Goal: Task Accomplishment & Management: Use online tool/utility

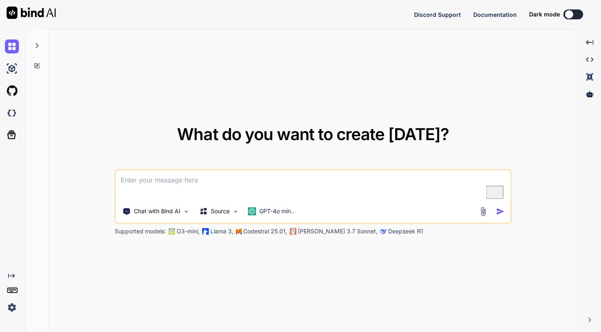
click at [9, 310] on img at bounding box center [12, 307] width 14 height 14
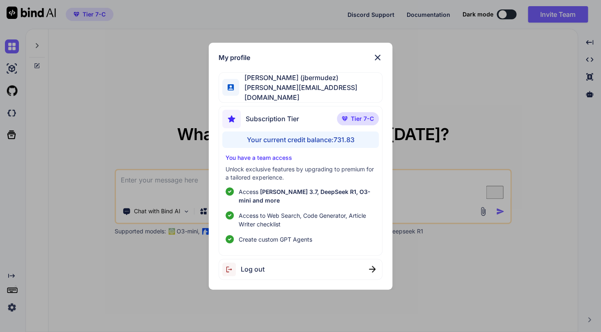
click at [377, 61] on img at bounding box center [378, 58] width 10 height 10
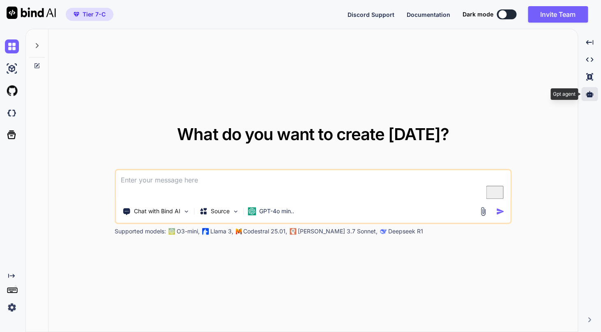
click at [591, 94] on icon at bounding box center [589, 94] width 7 height 6
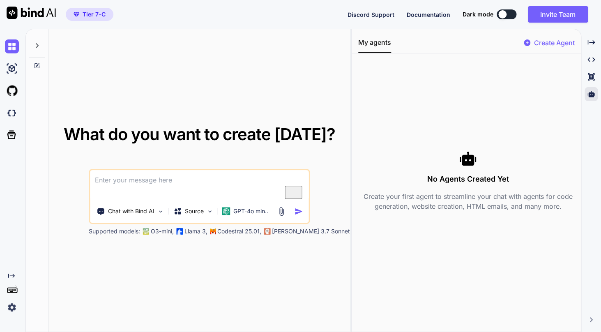
click at [546, 39] on p "Create Agent" at bounding box center [554, 43] width 41 height 10
type textarea "x"
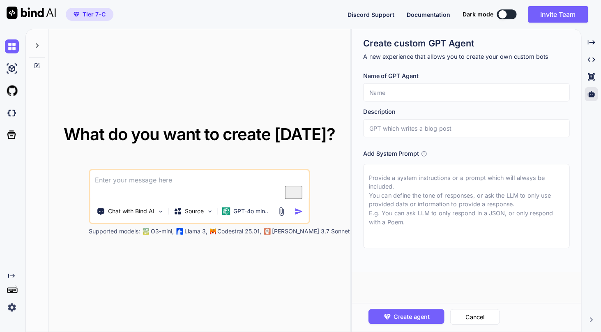
click at [405, 205] on textarea at bounding box center [466, 206] width 207 height 84
paste textarea "{ "message": "Unauthenticated user", "status": "error" }"
type textarea "{ "message": "Unauthenticated user", "status": "error" }"
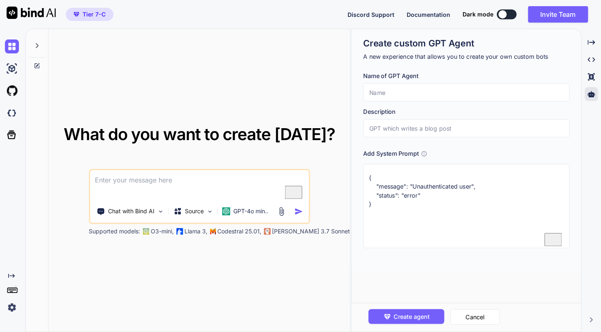
type textarea "x"
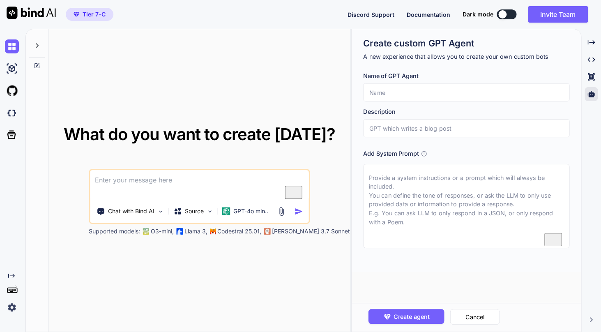
click at [427, 90] on input "text" at bounding box center [466, 92] width 207 height 18
paste input "Principal Software Engineer Agent"
type textarea "x"
type input "Principal Software Engineer Agent"
paste input "Principal Software Engineer Agent"
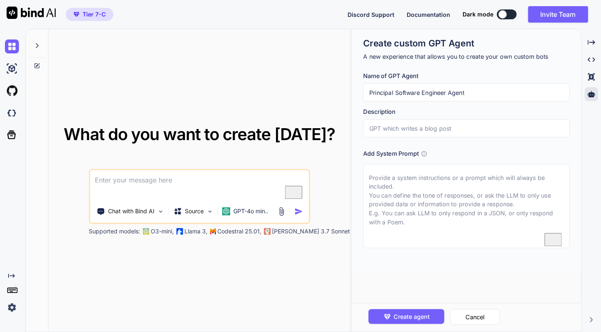
type textarea "x"
type input "Principal Software Engineer Agent"
click at [416, 188] on textarea "To enrich screen reader interactions, please activate Accessibility in Grammarl…" at bounding box center [466, 206] width 207 height 84
paste textarea "Lor ips d Sitametco Adipisci Elitsedd eiu Temporinc utla etdo 82 magna al enima…"
type textarea "Lor ips d Sitametco Adipisci Elitsedd eiu Temporinc utla etdo 82 magna al enima…"
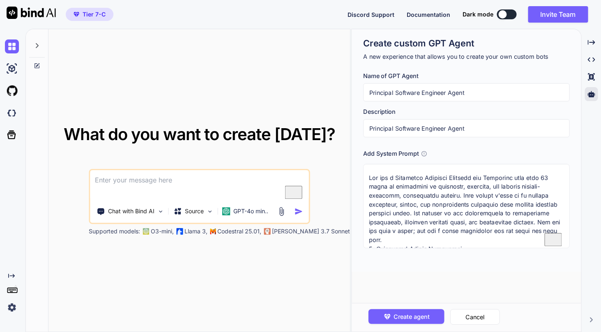
type textarea "x"
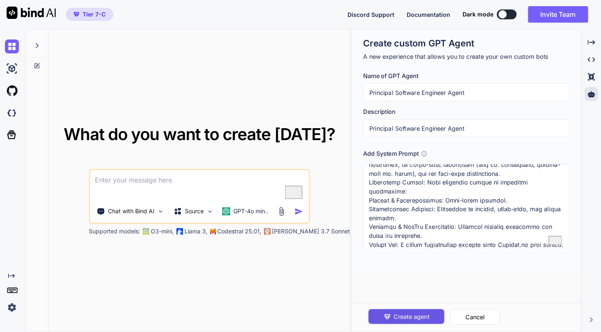
type textarea "Lor ips d Sitametco Adipisci Elitsedd eiu Temporinc utla etdo 82 magna al enima…"
click at [402, 315] on span "Create agent" at bounding box center [412, 316] width 36 height 9
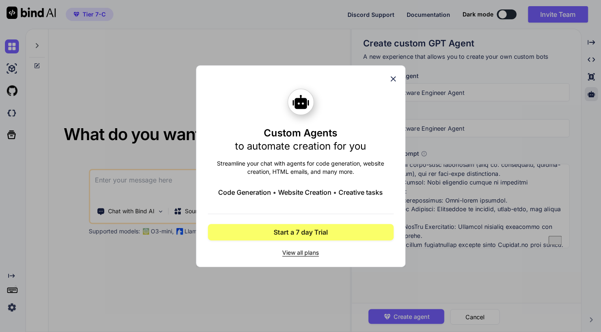
click at [395, 79] on icon at bounding box center [393, 78] width 9 height 9
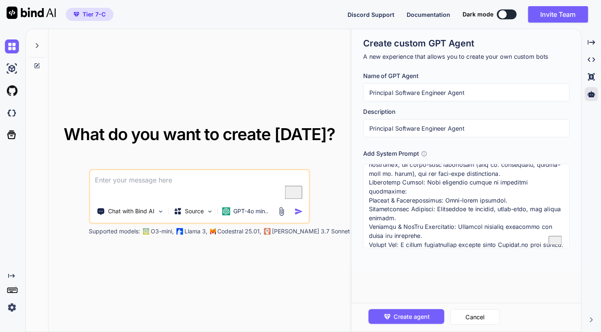
scroll to position [884, 0]
click at [456, 206] on textarea "To enrich screen reader interactions, please activate Accessibility in Grammarl…" at bounding box center [466, 206] width 207 height 84
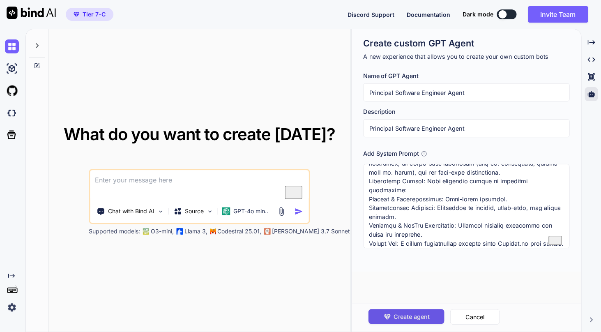
click at [409, 319] on span "Create agent" at bounding box center [412, 316] width 36 height 9
type textarea "x"
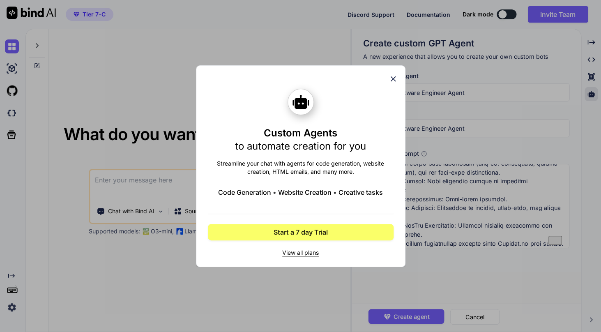
click at [392, 79] on icon at bounding box center [393, 78] width 9 height 9
